Goal: Navigation & Orientation: Find specific page/section

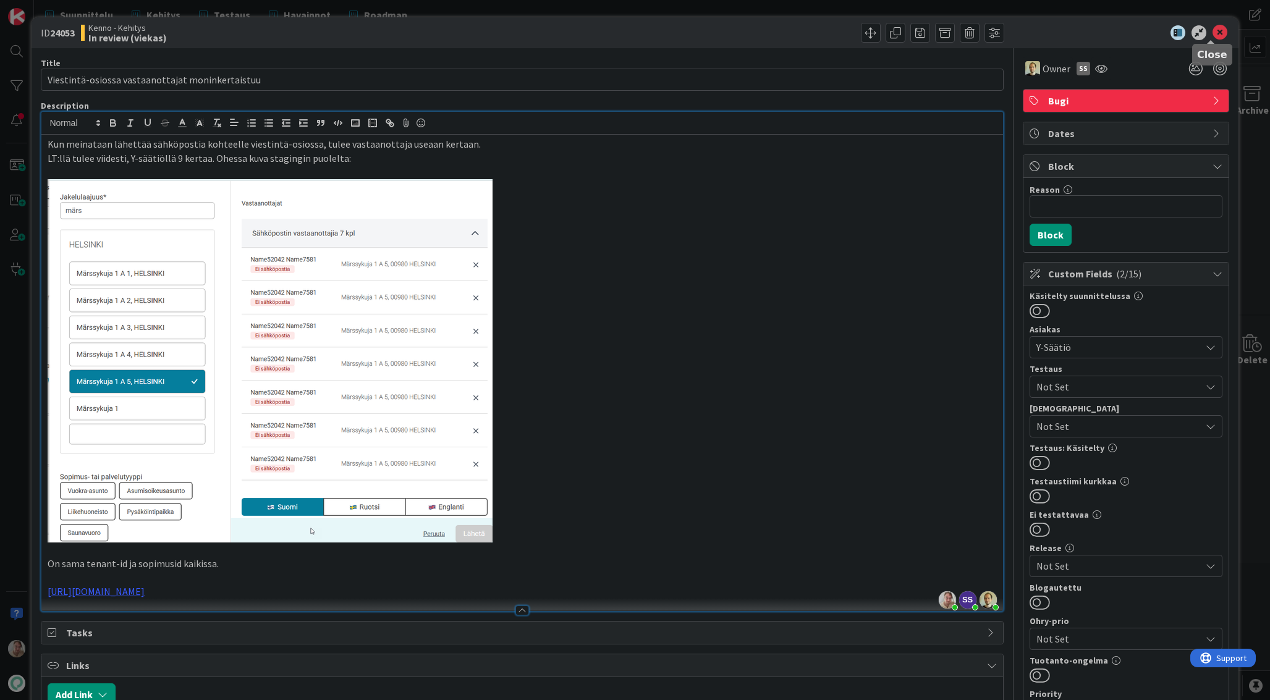
click at [1055, 30] on icon at bounding box center [1220, 32] width 15 height 15
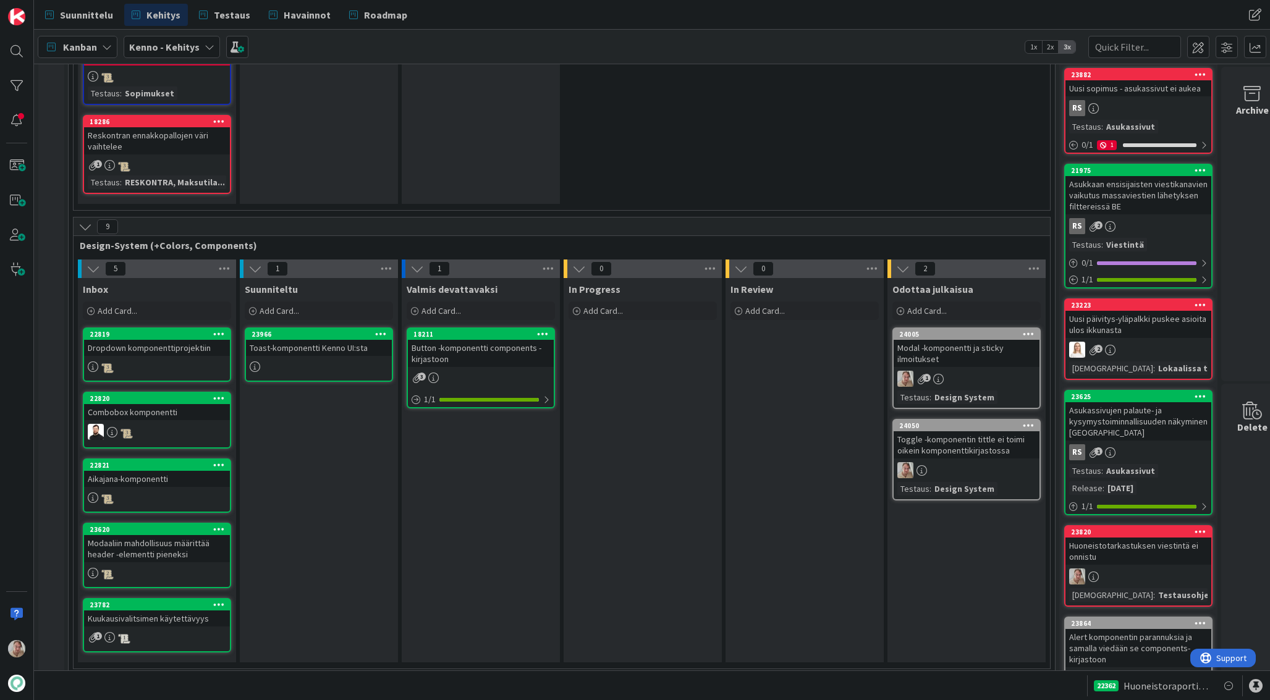
scroll to position [3480, 27]
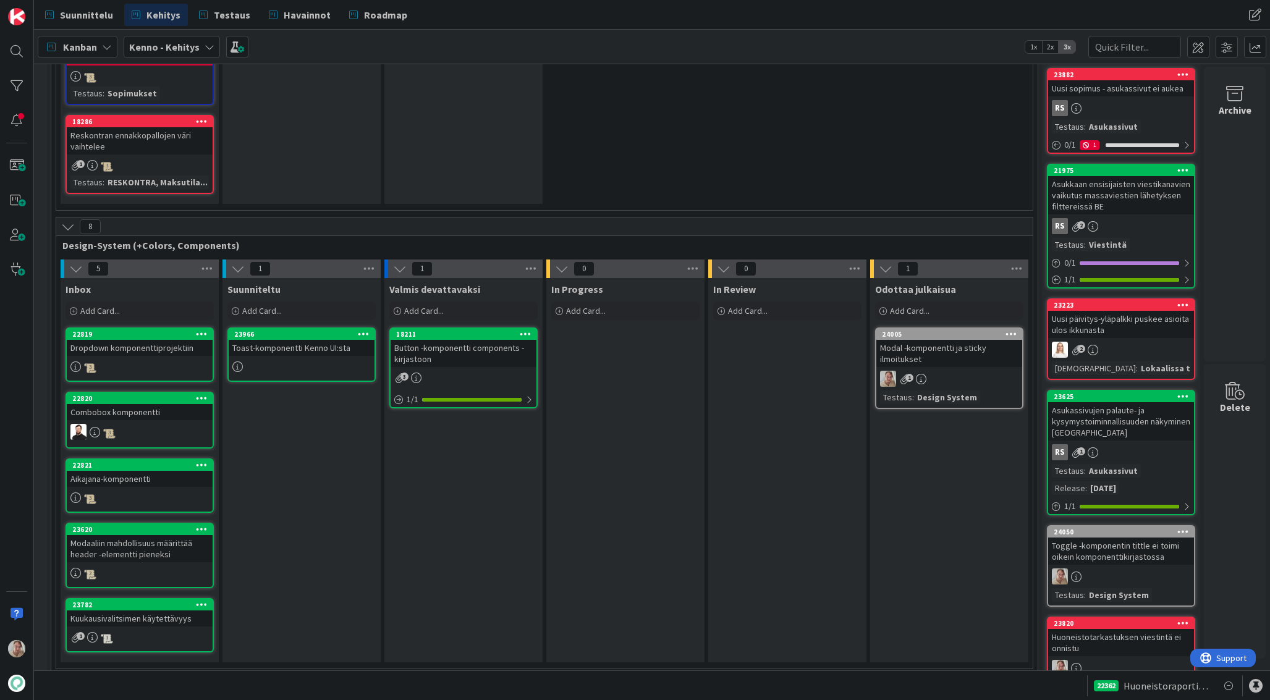
click at [1167, 527] on div "24050" at bounding box center [1122, 532] width 146 height 11
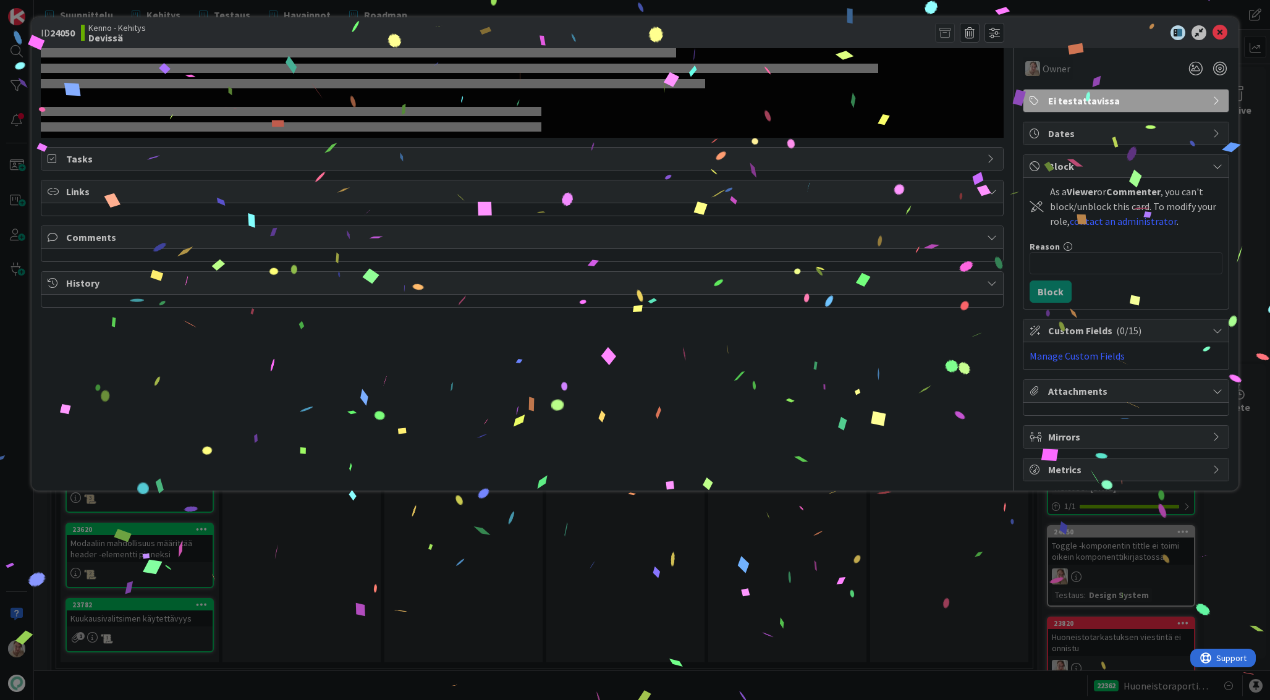
click at [1171, 508] on div "ID 24050 Kenno - Kehitys Devissä Owner Ei testattavissa Tasks Links Comments Hi…" at bounding box center [635, 350] width 1270 height 700
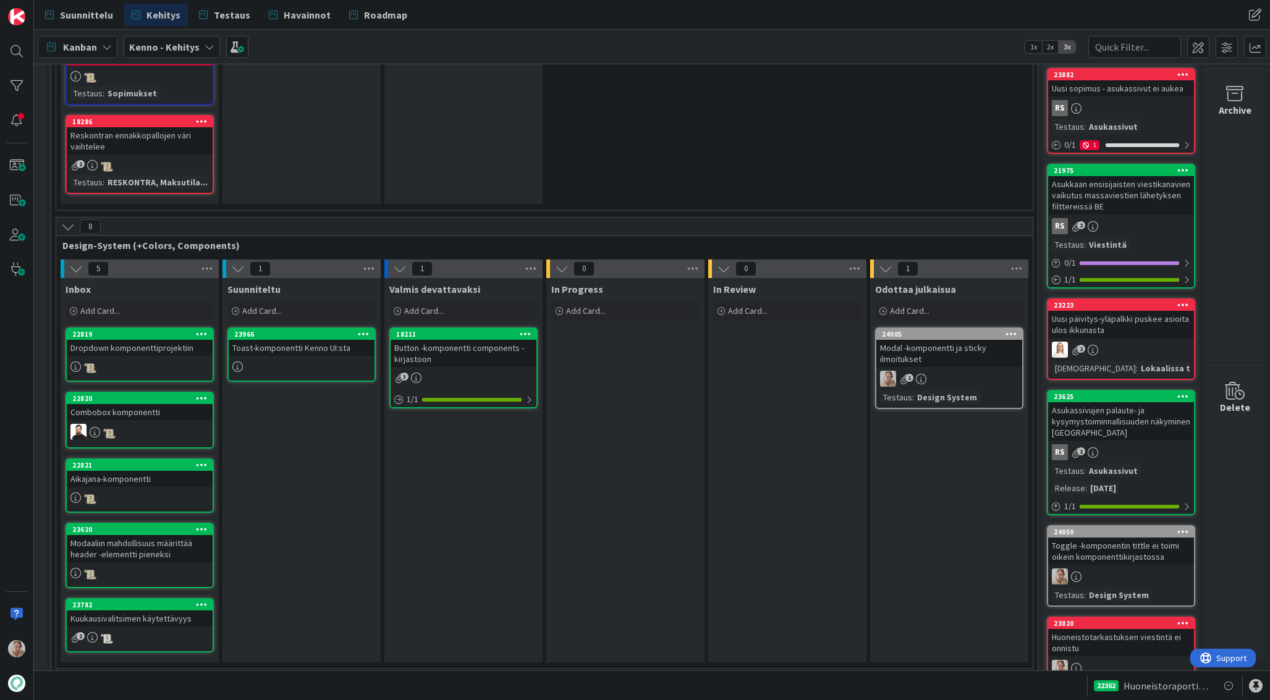
click at [1178, 527] on icon at bounding box center [1184, 531] width 12 height 9
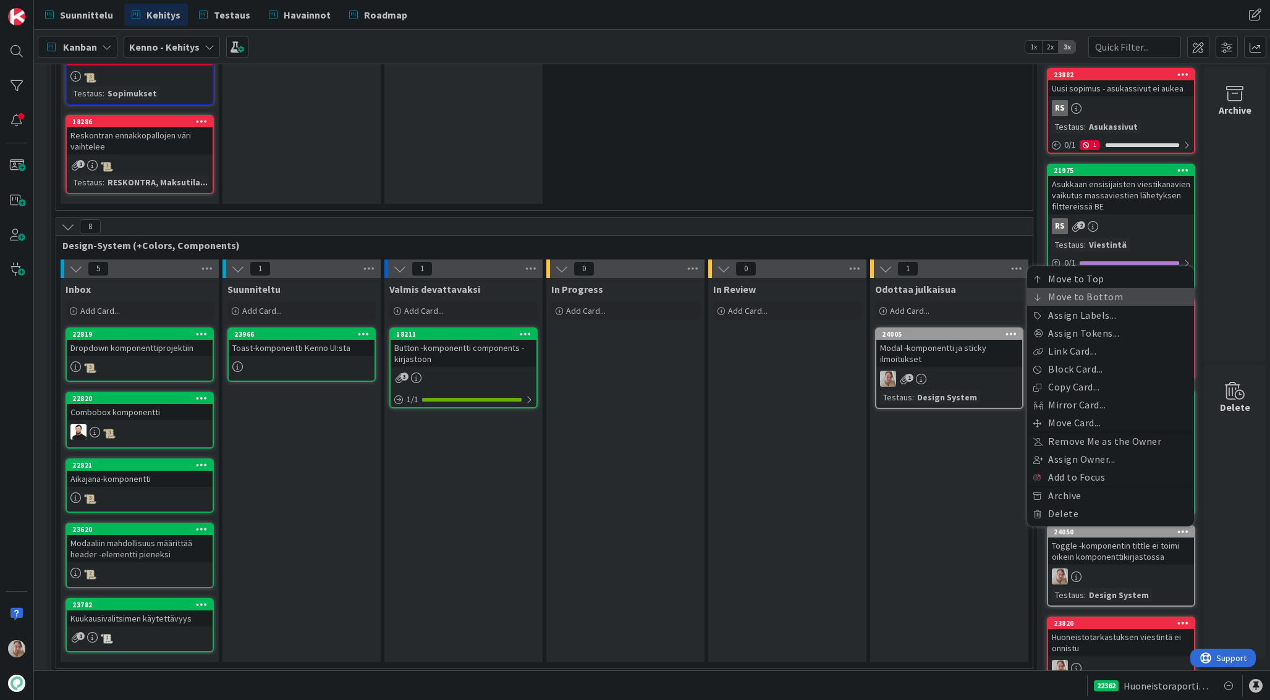
click at [1099, 288] on link "Move to Bottom" at bounding box center [1110, 297] width 167 height 18
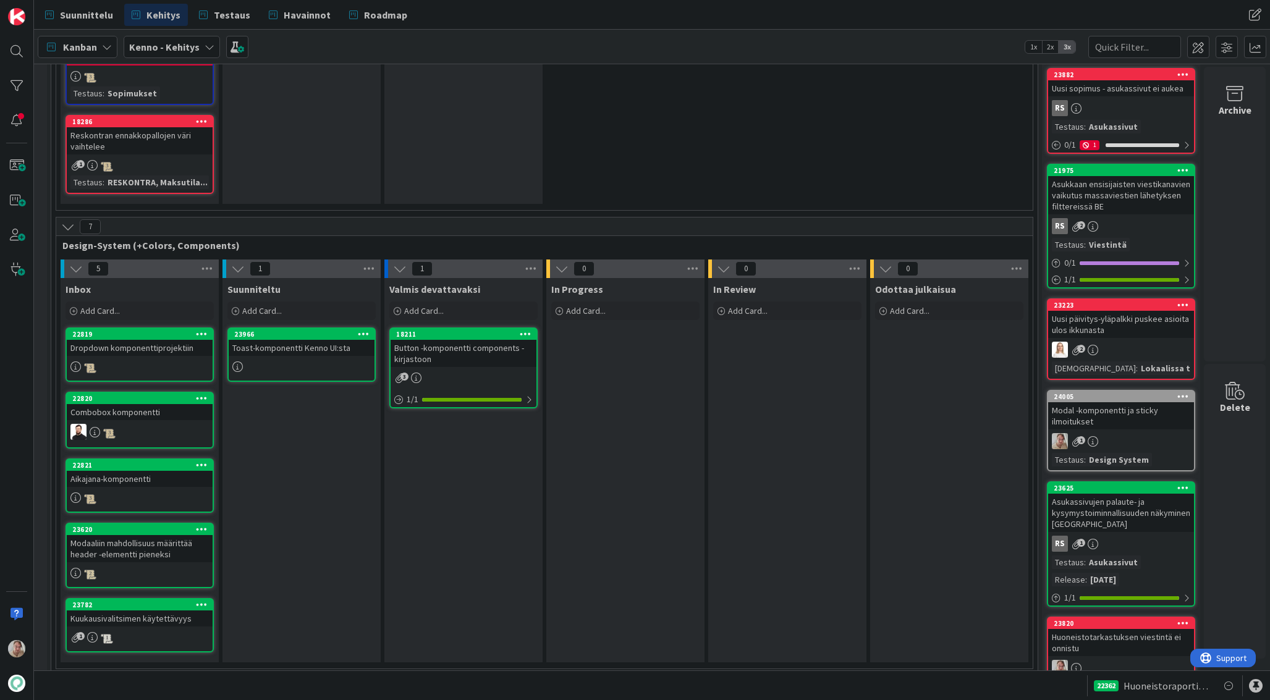
click at [1178, 392] on icon at bounding box center [1184, 396] width 12 height 9
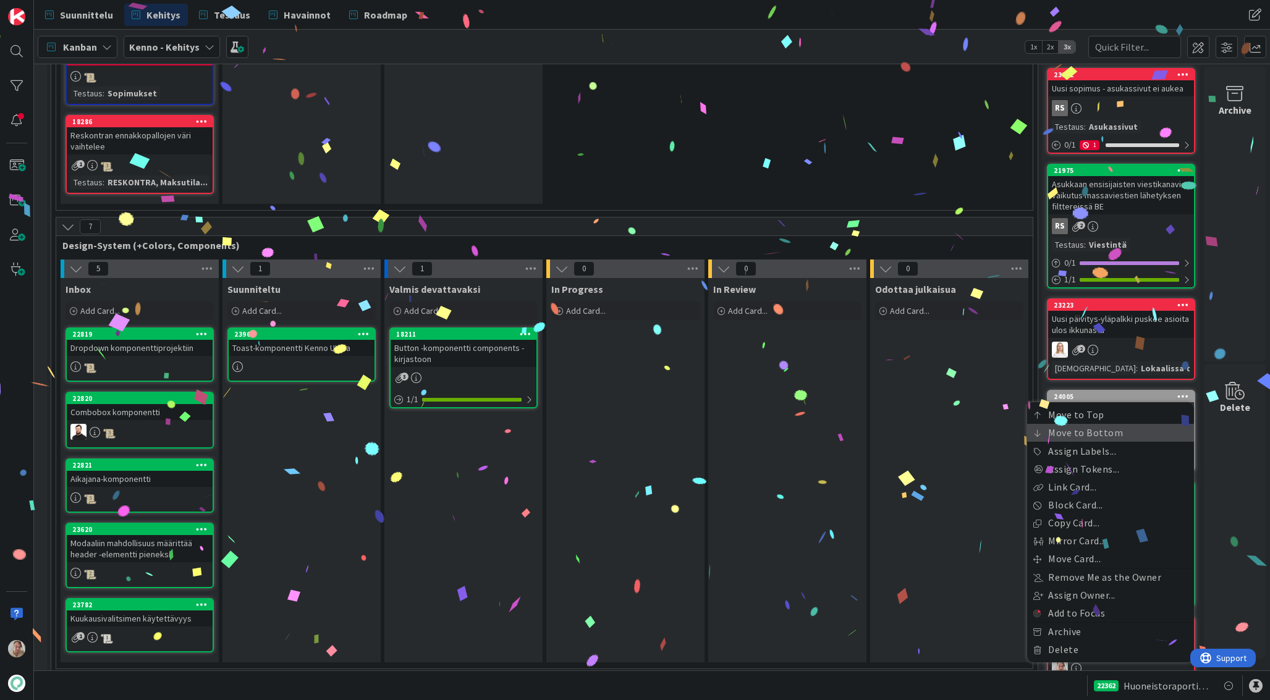
click at [1087, 424] on link "Move to Bottom" at bounding box center [1110, 433] width 167 height 18
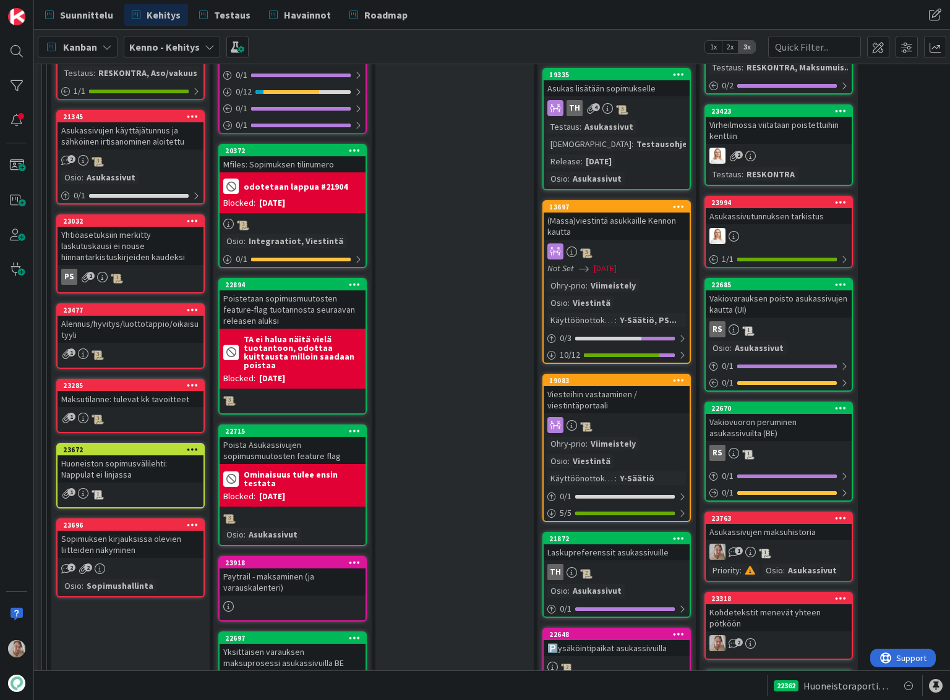
scroll to position [714, 27]
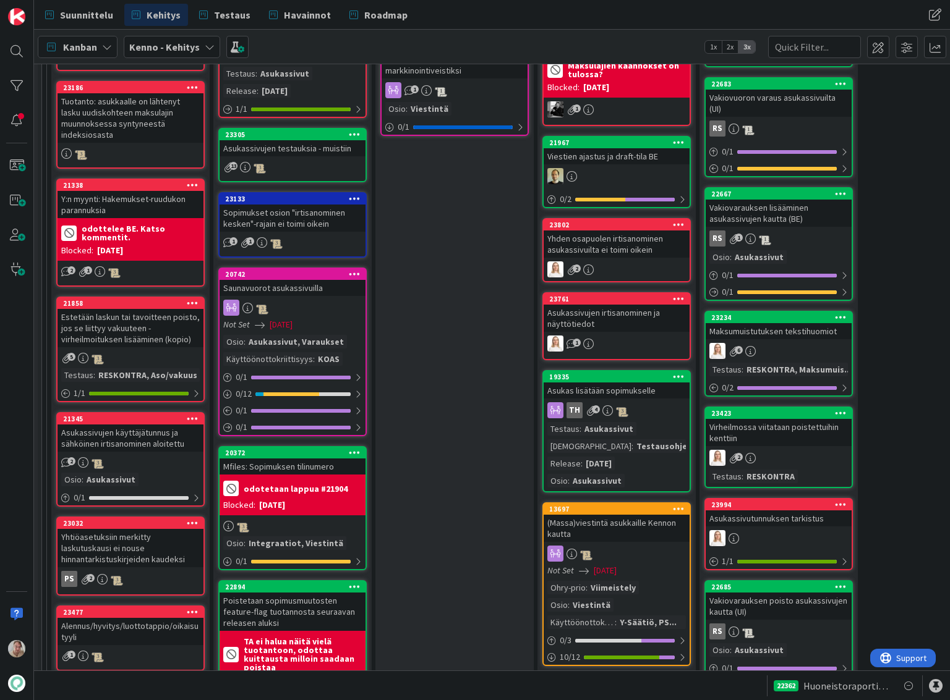
drag, startPoint x: 305, startPoint y: 197, endPoint x: 904, endPoint y: 283, distance: 605.1
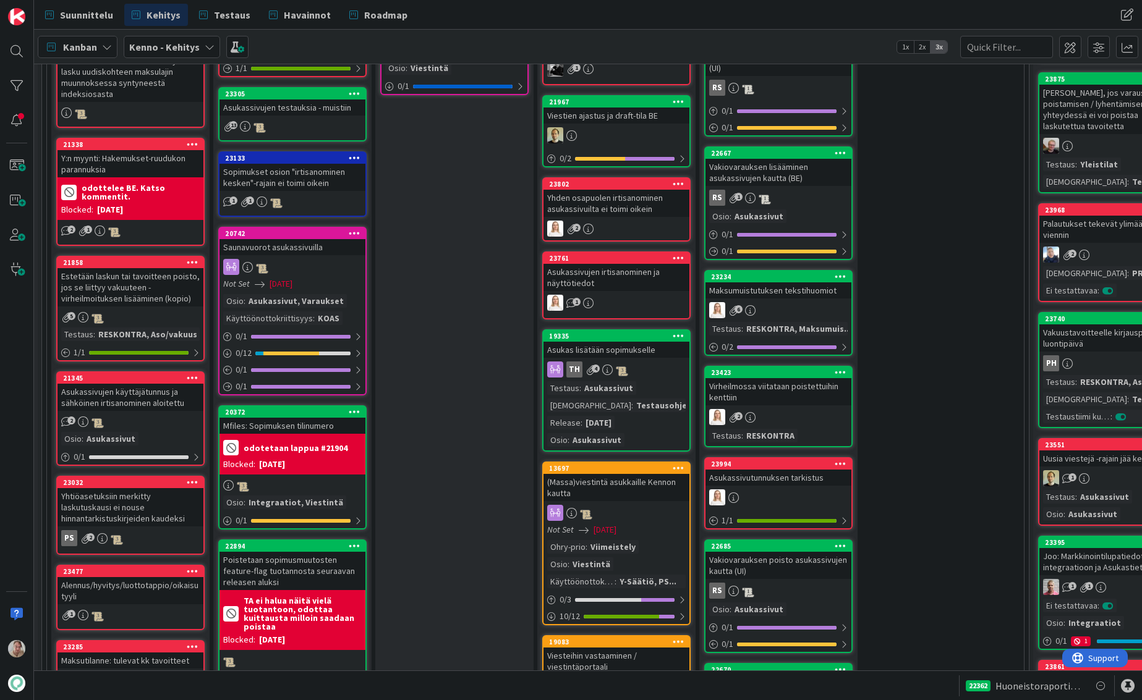
scroll to position [757, 27]
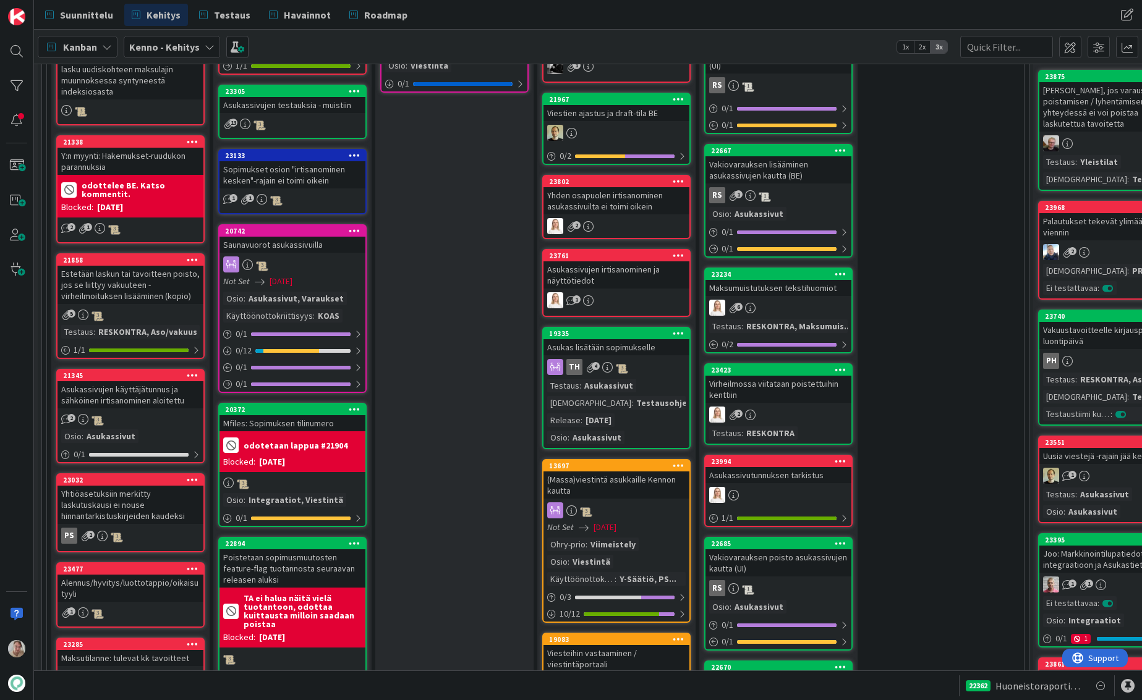
click at [146, 295] on div "Estetään laskun tai tavoitteen poisto, jos se liittyy vakuuteen - virheilmoituk…" at bounding box center [130, 285] width 146 height 38
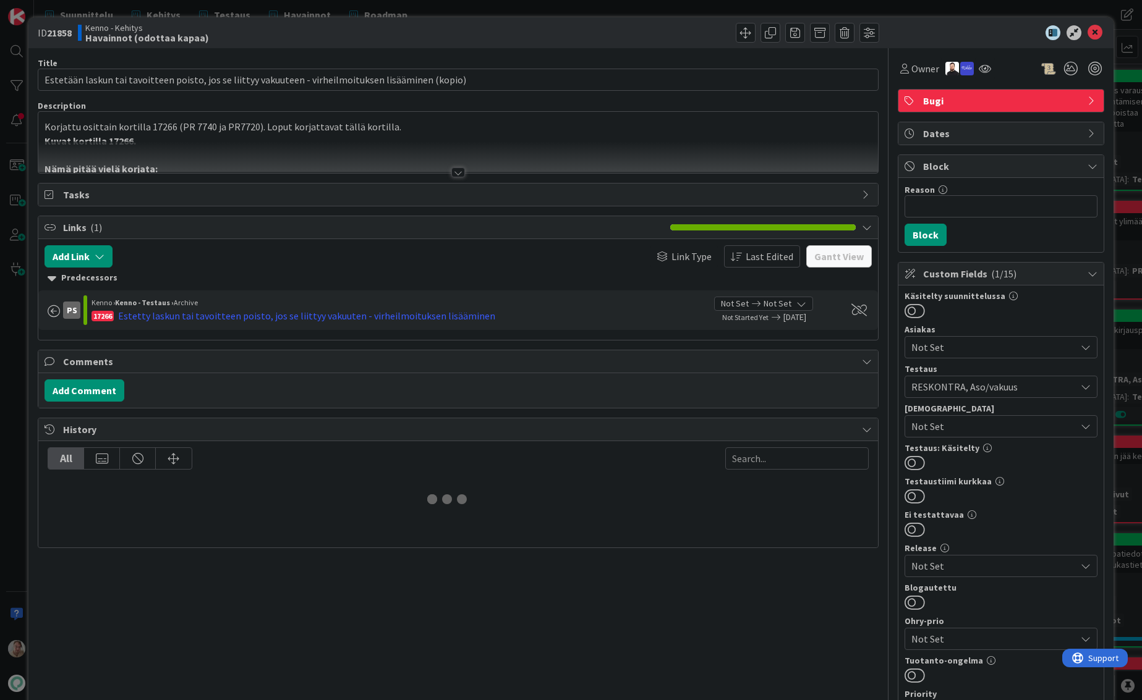
click at [203, 134] on p "Korjattu osittain kortilla 17266 (PR 7740 ja PR7720). Loput korjattavat tällä k…" at bounding box center [458, 127] width 827 height 14
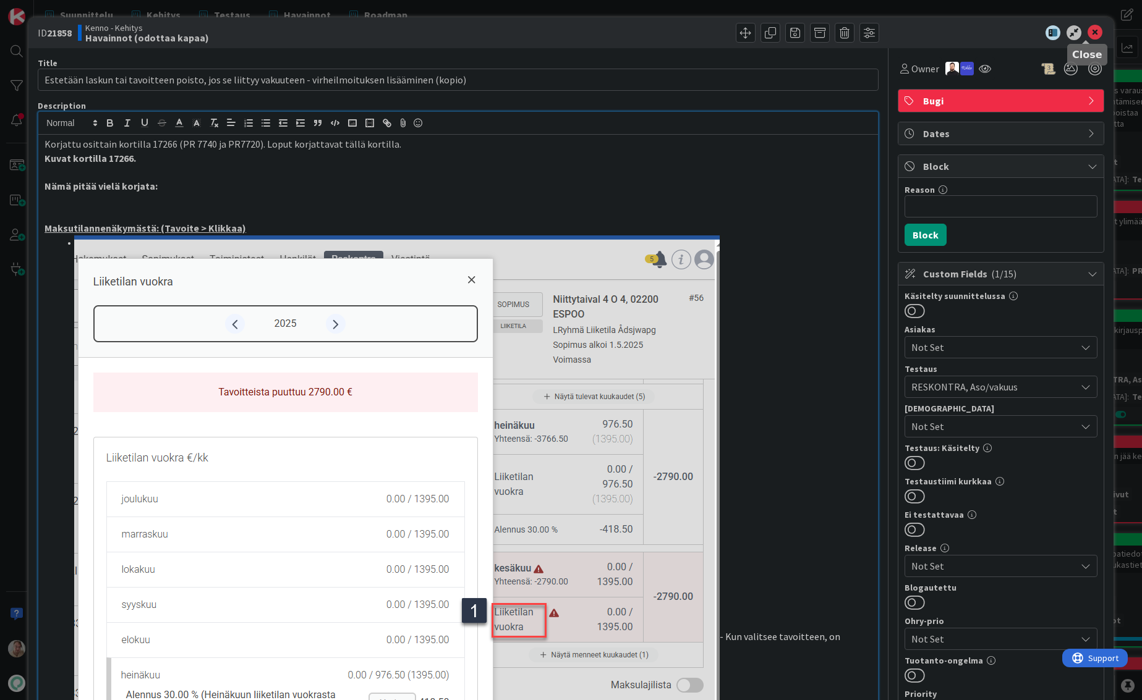
click at [1087, 32] on icon at bounding box center [1094, 32] width 15 height 15
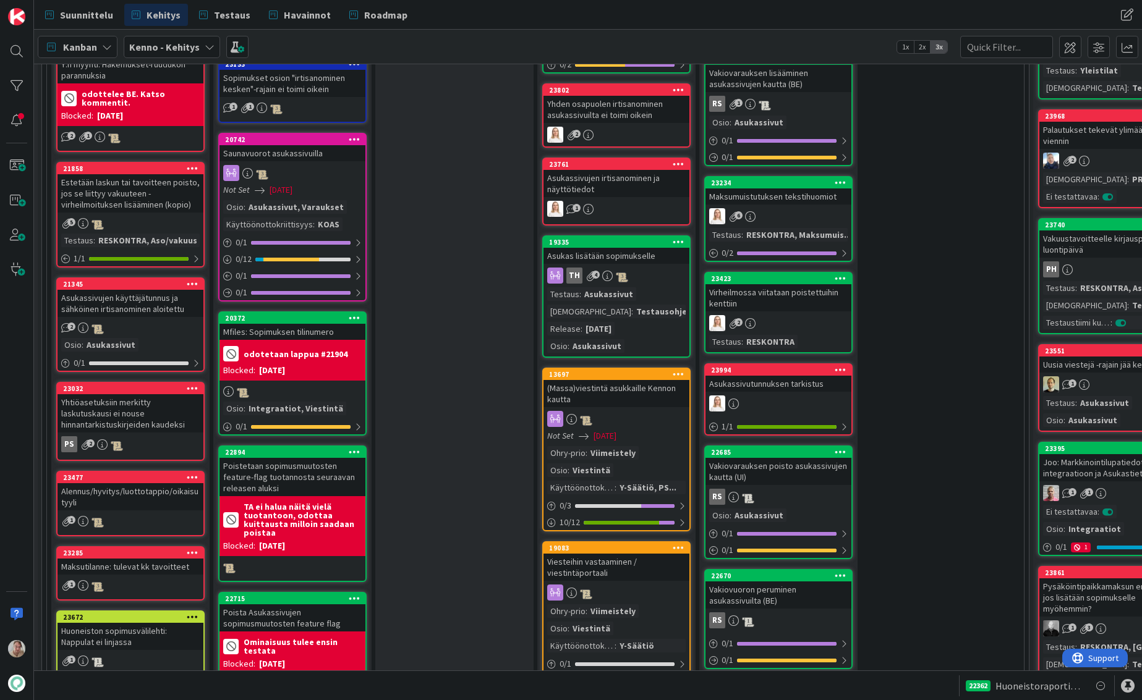
scroll to position [990, 27]
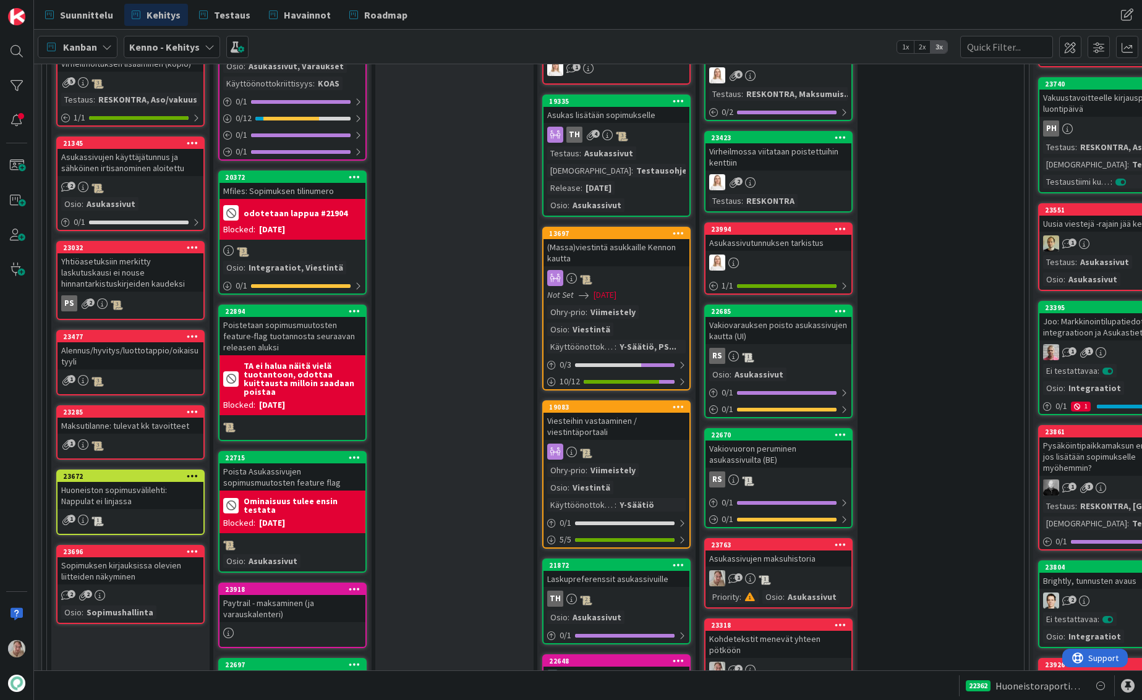
click at [154, 176] on div "21345 Asukassivujen käyttäjätunnus ja sähköinen irtisanominen aloitettu 2 Osio …" at bounding box center [130, 184] width 148 height 95
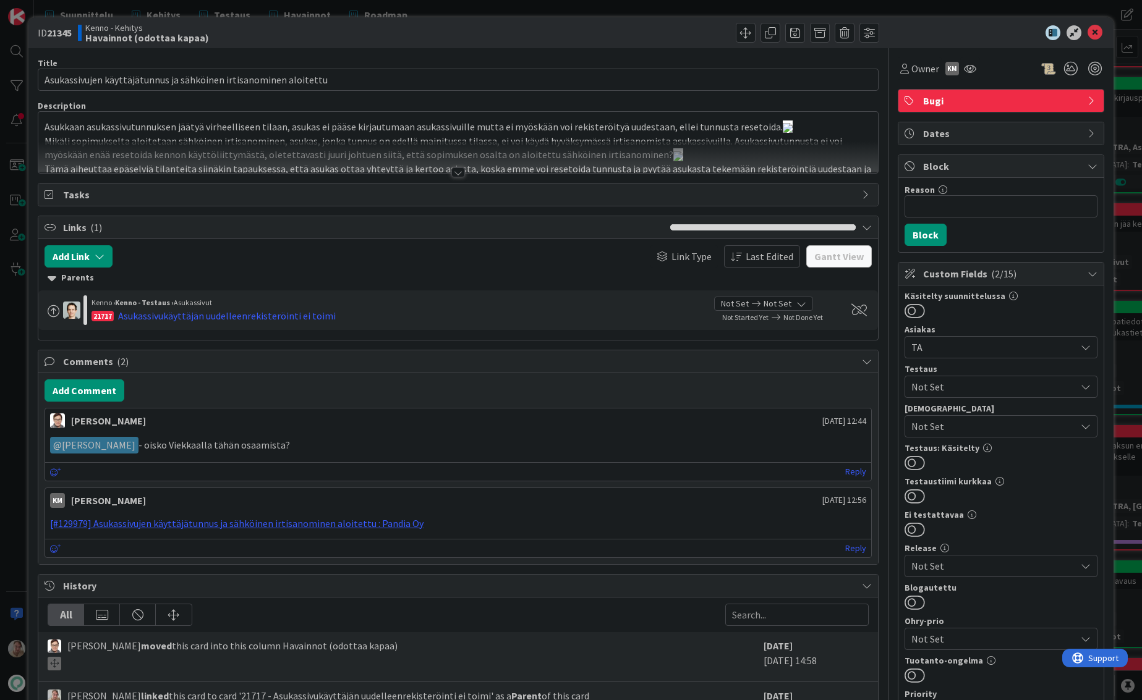
click at [280, 134] on p "Asukkaan asukassivutunnuksen jäätyä virheelliseen tilaan, asukas ei pääse kirja…" at bounding box center [458, 127] width 827 height 14
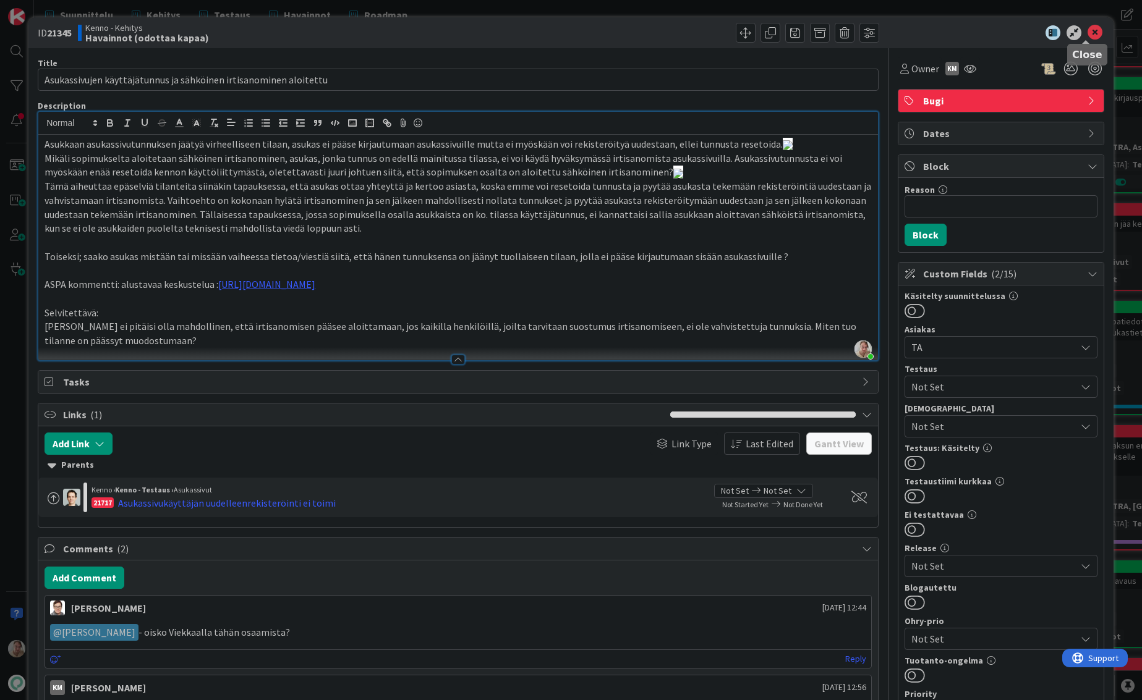
click at [1089, 33] on icon at bounding box center [1094, 32] width 15 height 15
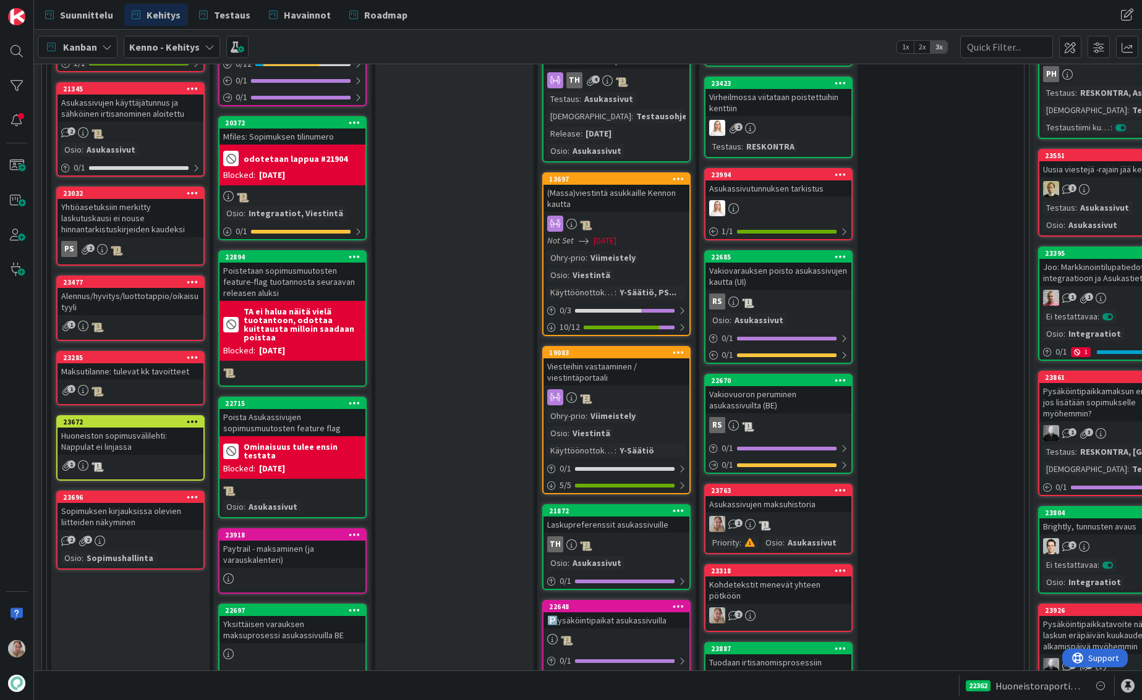
scroll to position [1047, 27]
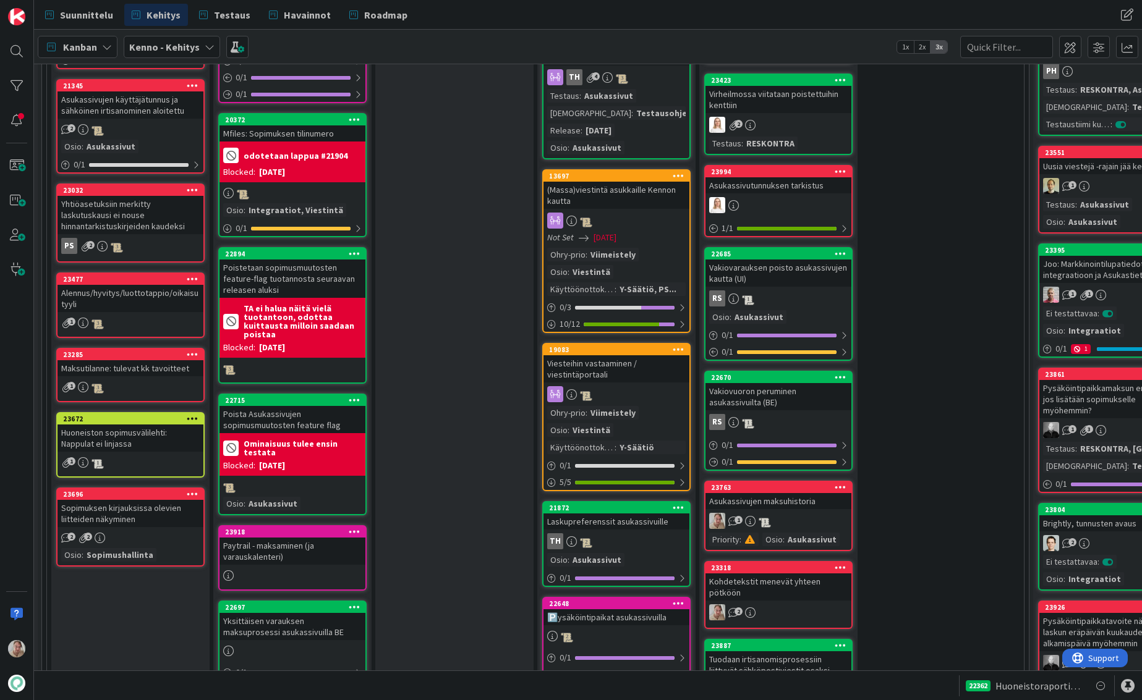
click at [143, 218] on div "Yhtiöasetuksiin merkitty laskutuskausi ei nouse hinnantarkistuskirjeiden kaudek…" at bounding box center [130, 215] width 146 height 38
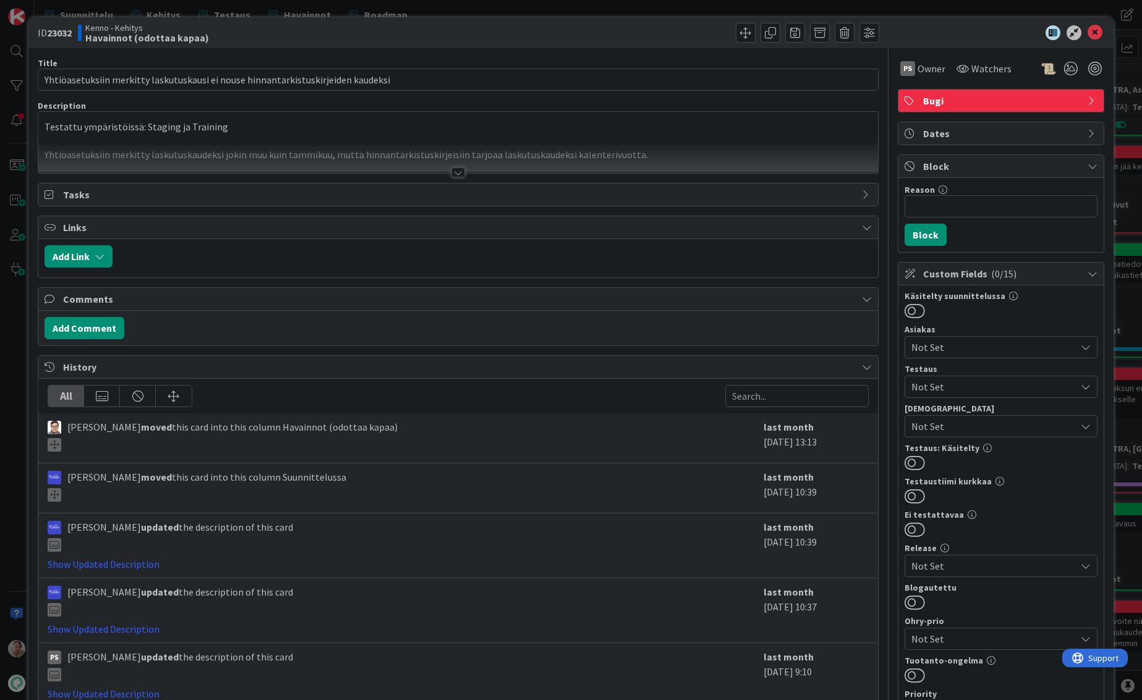
click at [294, 148] on div at bounding box center [458, 158] width 840 height 32
